Goal: Find specific page/section: Find specific page/section

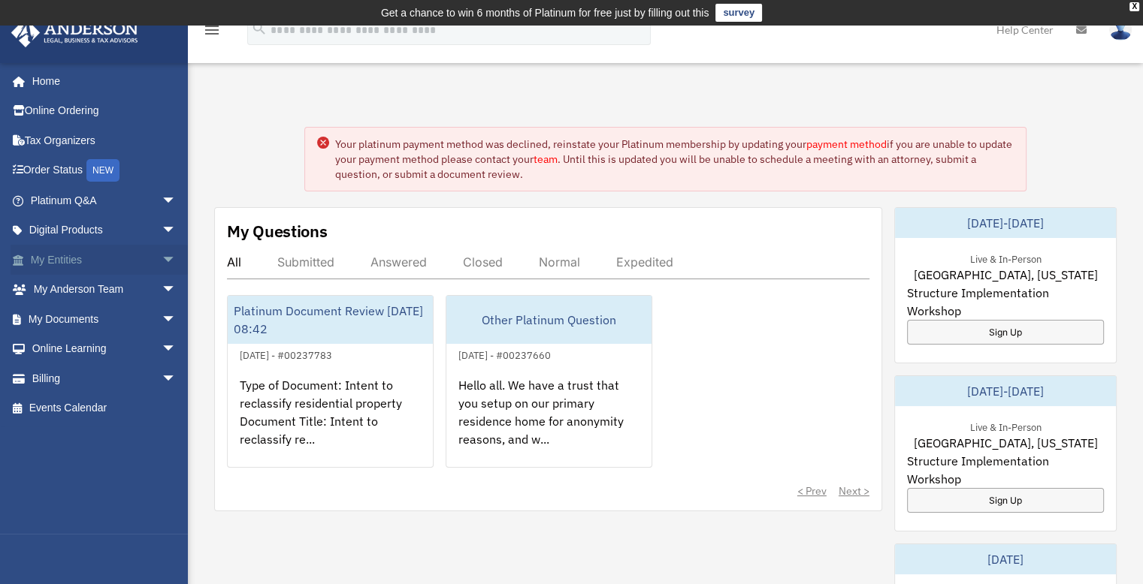
click at [162, 256] on span "arrow_drop_down" at bounding box center [177, 260] width 30 height 31
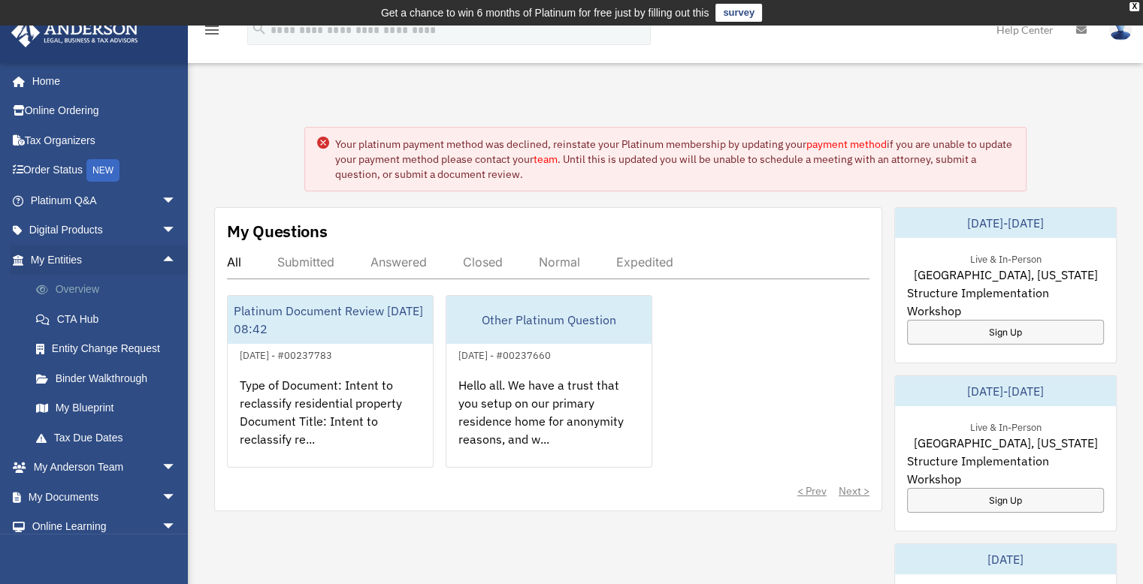
click at [98, 286] on link "Overview" at bounding box center [110, 290] width 178 height 30
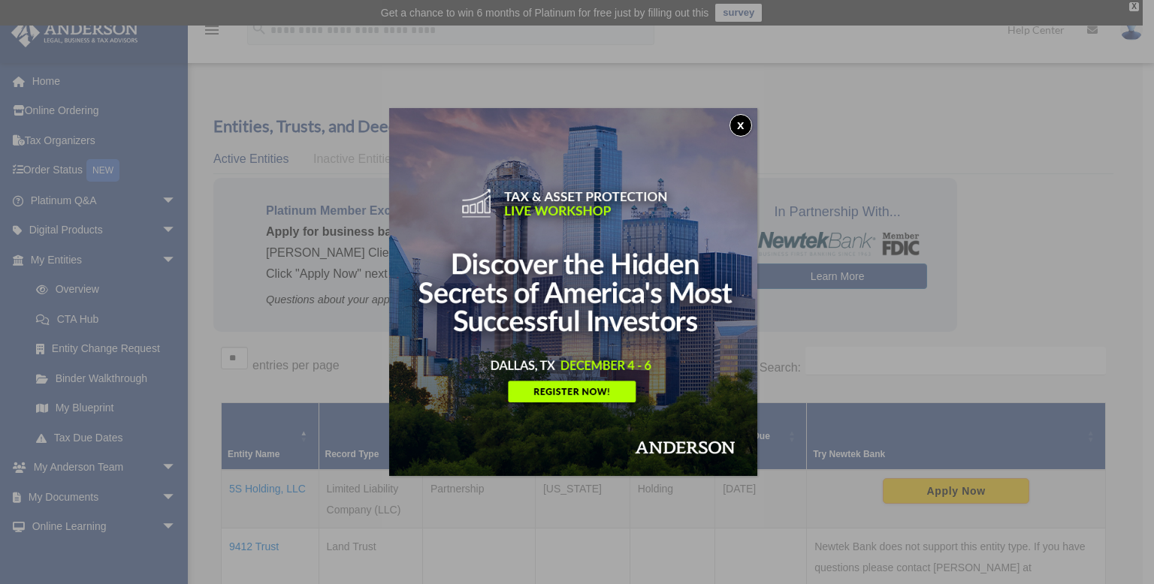
click at [739, 125] on button "x" at bounding box center [740, 125] width 23 height 23
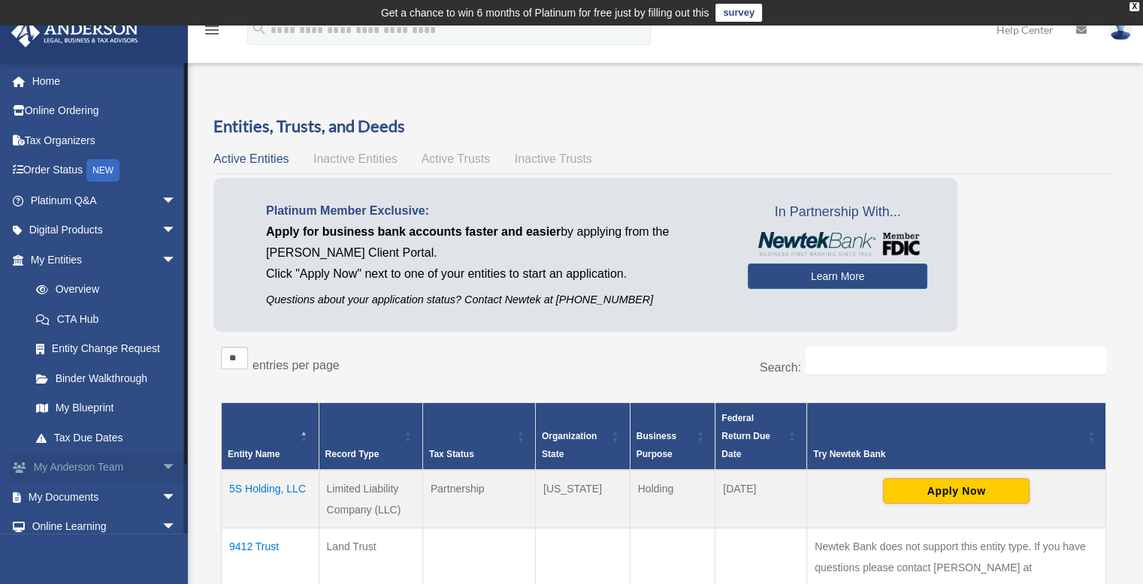
click at [162, 459] on span "arrow_drop_down" at bounding box center [177, 468] width 30 height 31
click at [143, 494] on link "My Anderson Team" at bounding box center [110, 497] width 178 height 30
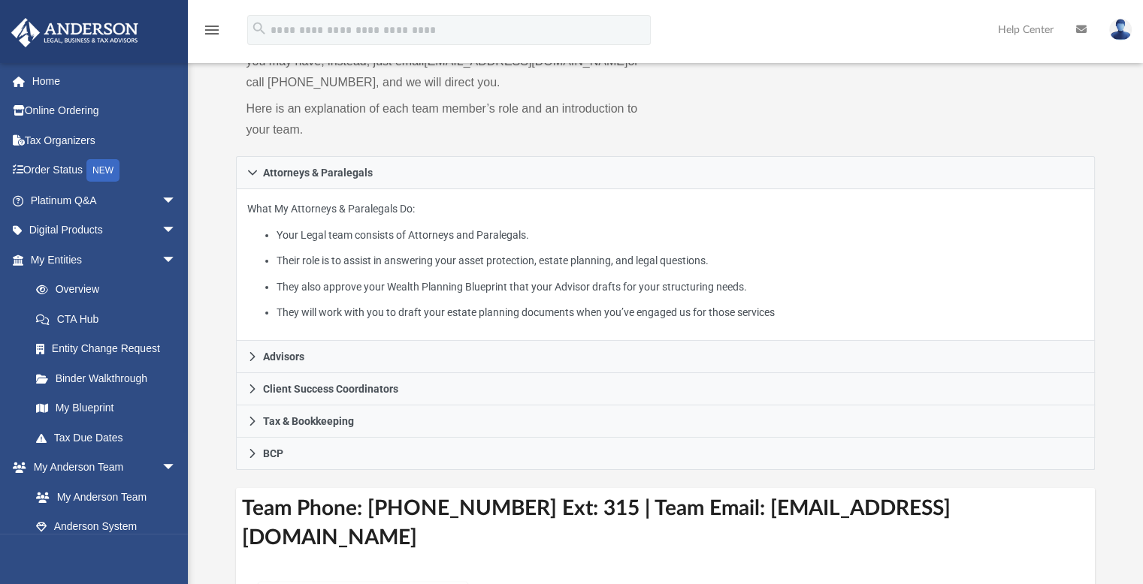
scroll to position [225, 0]
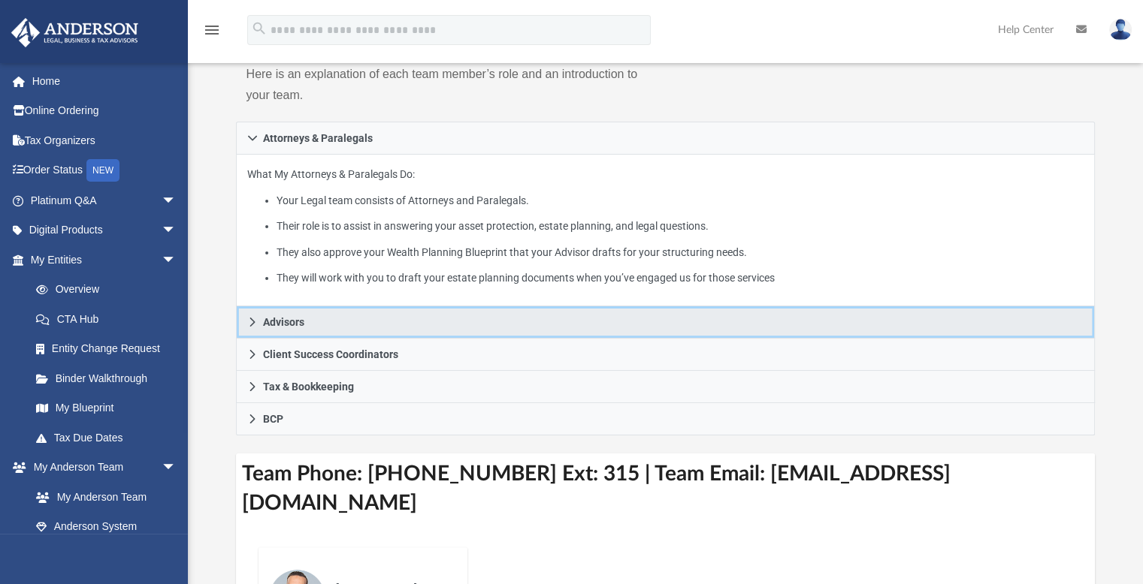
click at [249, 325] on icon at bounding box center [252, 322] width 11 height 11
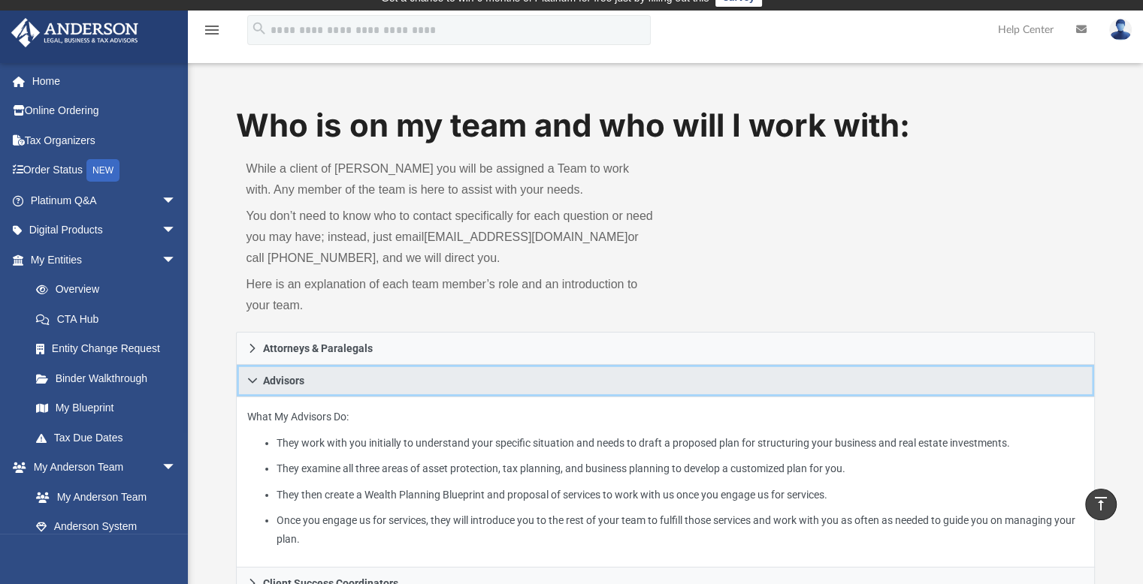
scroll to position [0, 0]
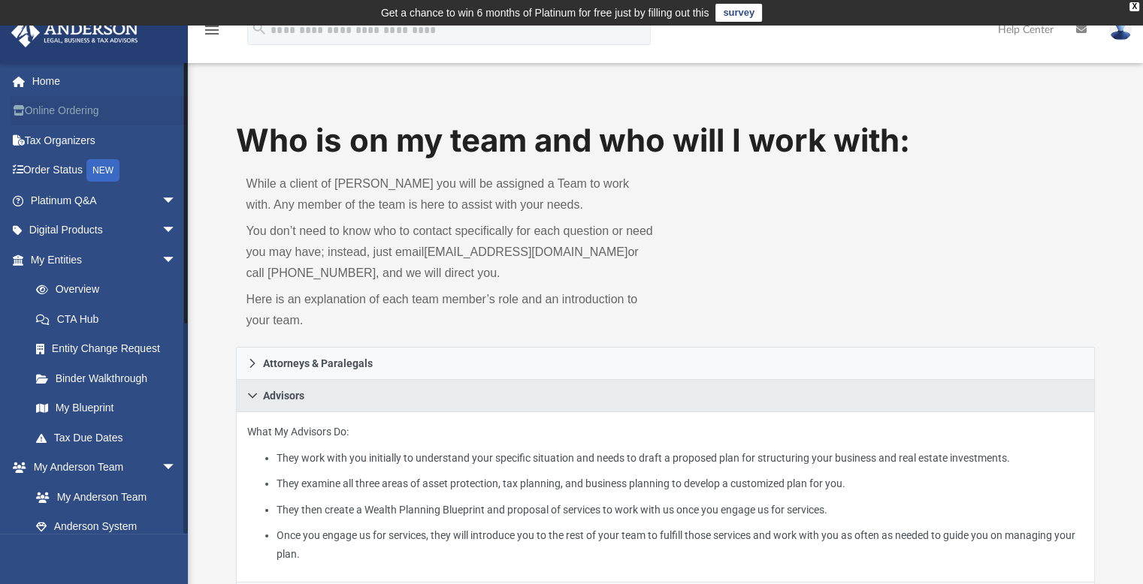
click at [59, 109] on link "Online Ordering" at bounding box center [105, 111] width 189 height 30
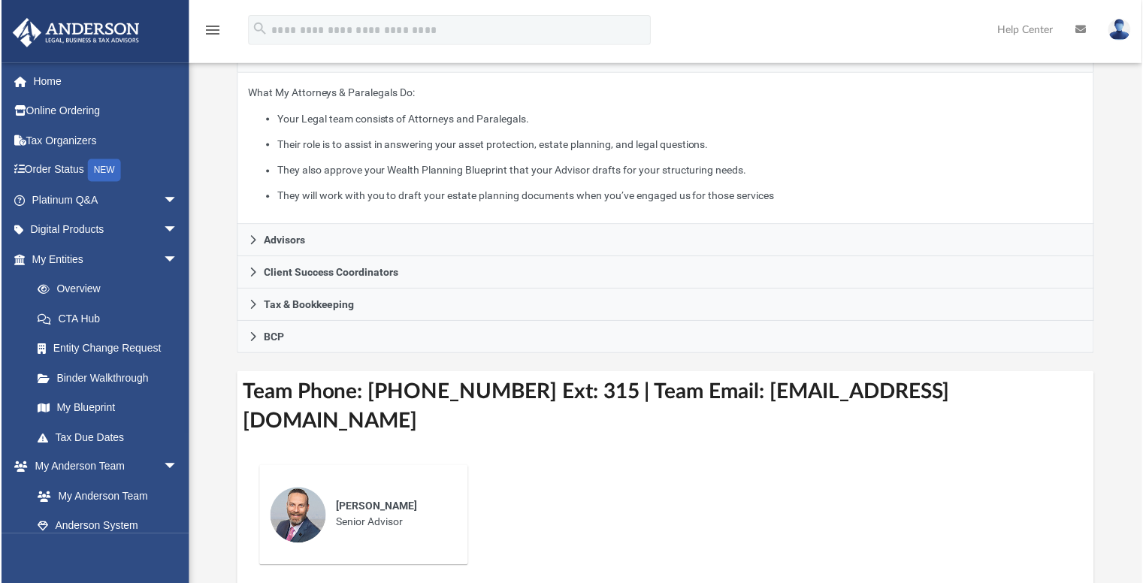
scroll to position [376, 0]
